Goal: Information Seeking & Learning: Learn about a topic

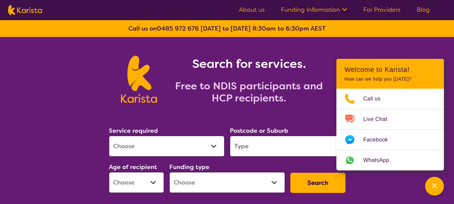
click at [108, 49] on section "Search for services. Free to NDIS participants and HCP recipients." at bounding box center [227, 72] width 258 height 70
click at [311, 100] on h2 "Free to NDIS participants and HCP recipients." at bounding box center [249, 92] width 168 height 24
click at [434, 183] on icon "Channel Menu" at bounding box center [434, 185] width 7 height 7
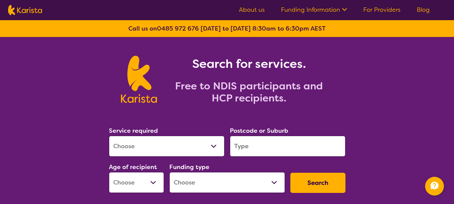
click at [217, 147] on select "Allied Health Assistant Assessment ([MEDICAL_DATA] or [MEDICAL_DATA]) Behaviour…" at bounding box center [167, 146] width 116 height 21
click at [382, 101] on div "Search for services. Free to NDIS participants and HCP recipients." at bounding box center [227, 72] width 454 height 70
